Goal: Task Accomplishment & Management: Manage account settings

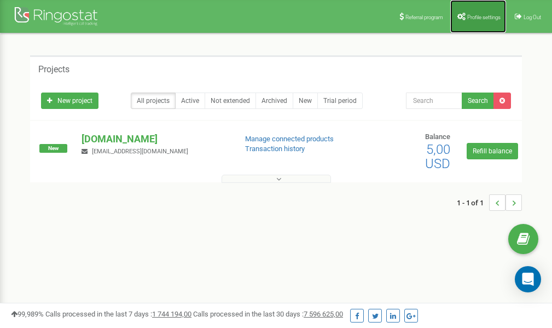
click at [489, 20] on link "Profile settings" at bounding box center [479, 16] width 56 height 33
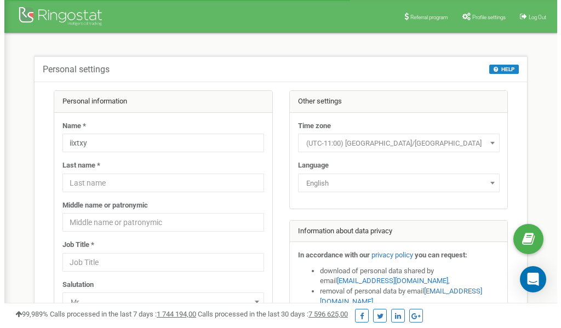
scroll to position [55, 0]
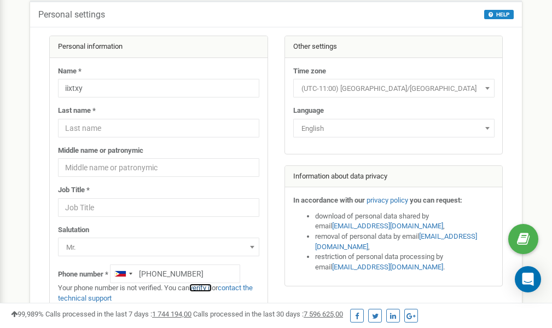
click at [206, 289] on link "verify it" at bounding box center [200, 288] width 22 height 8
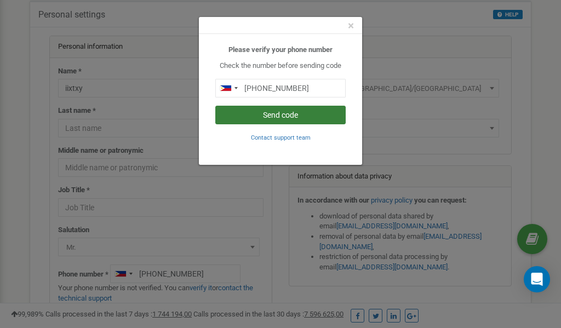
click at [266, 112] on button "Send code" at bounding box center [280, 115] width 130 height 19
